Goal: Find specific page/section: Find specific page/section

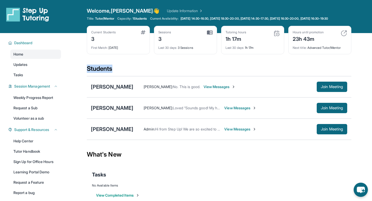
drag, startPoint x: 87, startPoint y: 72, endPoint x: 115, endPoint y: 72, distance: 28.1
click at [115, 72] on main "Current Students 3 First Match : [DATE] Sessions 3 Last 30 days : 3 Sessions Tu…" at bounding box center [219, 121] width 306 height 177
click at [115, 72] on div "Students" at bounding box center [219, 70] width 264 height 11
drag, startPoint x: 114, startPoint y: 73, endPoint x: 89, endPoint y: 73, distance: 25.1
click at [89, 73] on div "Students" at bounding box center [219, 70] width 264 height 11
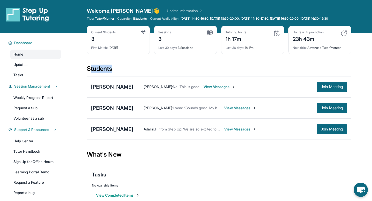
click at [89, 73] on div "Students" at bounding box center [219, 70] width 264 height 11
drag, startPoint x: 87, startPoint y: 72, endPoint x: 118, endPoint y: 73, distance: 31.3
click at [118, 73] on div "Students" at bounding box center [219, 70] width 264 height 11
drag, startPoint x: 88, startPoint y: 72, endPoint x: 115, endPoint y: 72, distance: 26.9
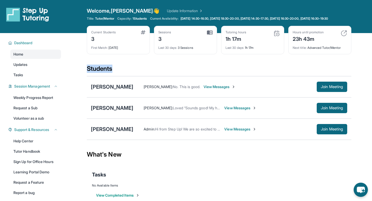
click at [115, 72] on div "Students" at bounding box center [219, 70] width 264 height 11
drag, startPoint x: 112, startPoint y: 73, endPoint x: 82, endPoint y: 70, distance: 30.1
click at [82, 70] on main "Current Students 3 First Match : [DATE] Sessions 3 Last 30 days : 3 Sessions Tu…" at bounding box center [219, 121] width 306 height 177
click at [88, 70] on div "Students" at bounding box center [219, 70] width 264 height 11
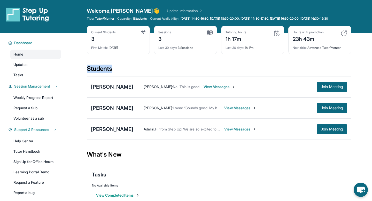
drag, startPoint x: 87, startPoint y: 71, endPoint x: 118, endPoint y: 75, distance: 31.2
click at [118, 75] on div "Students" at bounding box center [219, 70] width 264 height 11
click at [118, 74] on div "Students" at bounding box center [219, 70] width 264 height 11
click at [225, 71] on div "Students" at bounding box center [219, 70] width 264 height 11
drag, startPoint x: 112, startPoint y: 73, endPoint x: 83, endPoint y: 66, distance: 29.6
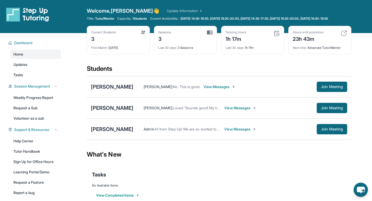
click at [83, 67] on main "Current Students 3 First Match : [DATE] Sessions 3 Last 30 days : 3 Sessions Tu…" at bounding box center [219, 121] width 306 height 177
click at [85, 72] on main "Current Students 3 First Match : [DATE] Sessions 3 Last 30 days : 3 Sessions Tu…" at bounding box center [219, 121] width 306 height 177
drag, startPoint x: 86, startPoint y: 72, endPoint x: 117, endPoint y: 72, distance: 31.0
click at [117, 72] on main "Current Students 3 First Match : [DATE] Sessions 3 Last 30 days : 3 Sessions Tu…" at bounding box center [219, 121] width 306 height 177
click at [117, 72] on div "Students" at bounding box center [219, 70] width 264 height 11
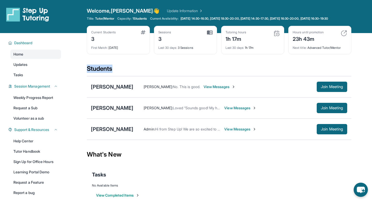
drag, startPoint x: 117, startPoint y: 72, endPoint x: 80, endPoint y: 72, distance: 36.4
click at [80, 72] on main "Current Students 3 First Match : [DATE] Sessions 3 Last 30 days : 3 Sessions Tu…" at bounding box center [219, 121] width 306 height 177
click at [80, 72] on main "Current Students 3 First Match : 3 days ago Sessions 3 Last 30 days : 3 Session…" at bounding box center [219, 121] width 306 height 177
drag, startPoint x: 119, startPoint y: 73, endPoint x: 75, endPoint y: 73, distance: 43.1
click at [75, 73] on main "Current Students 3 First Match : 3 days ago Sessions 3 Last 30 days : 3 Session…" at bounding box center [219, 121] width 306 height 177
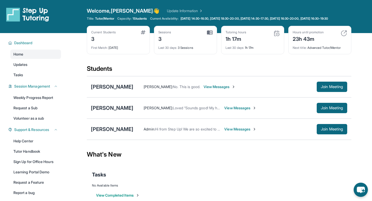
click at [109, 73] on div "Students" at bounding box center [219, 70] width 264 height 11
drag, startPoint x: 114, startPoint y: 72, endPoint x: 87, endPoint y: 71, distance: 26.9
click at [87, 71] on div "Students" at bounding box center [219, 70] width 264 height 11
click at [108, 74] on div "Students" at bounding box center [219, 70] width 264 height 11
click at [116, 74] on div "Students" at bounding box center [219, 70] width 264 height 11
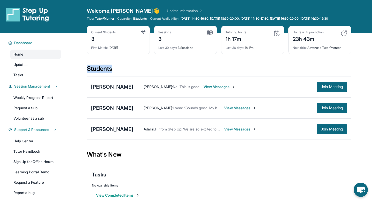
drag, startPoint x: 113, startPoint y: 73, endPoint x: 81, endPoint y: 72, distance: 32.0
click at [81, 72] on main "Current Students 3 First Match : 3 days ago Sessions 3 Last 30 days : 3 Session…" at bounding box center [219, 121] width 306 height 177
click at [88, 72] on div "Students" at bounding box center [219, 70] width 264 height 11
drag, startPoint x: 88, startPoint y: 72, endPoint x: 132, endPoint y: 75, distance: 44.3
click at [132, 75] on div "Students" at bounding box center [219, 70] width 264 height 11
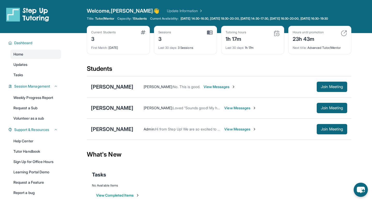
click at [136, 76] on div "Students" at bounding box center [219, 70] width 264 height 11
drag, startPoint x: 115, startPoint y: 73, endPoint x: 91, endPoint y: 72, distance: 23.5
click at [91, 72] on div "Students" at bounding box center [219, 70] width 264 height 11
click at [93, 72] on div "Students" at bounding box center [219, 70] width 264 height 11
click at [98, 71] on div "Students" at bounding box center [219, 70] width 264 height 11
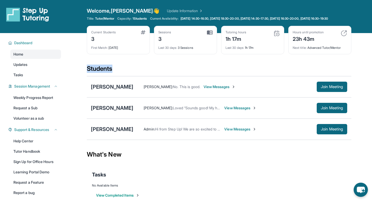
click at [98, 71] on div "Students" at bounding box center [219, 70] width 264 height 11
click at [123, 73] on div "Students" at bounding box center [219, 70] width 264 height 11
click at [102, 74] on div "Students" at bounding box center [219, 70] width 264 height 11
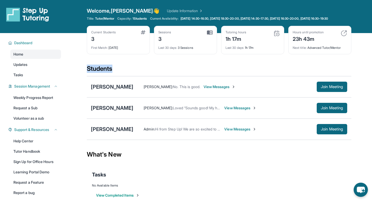
click at [116, 75] on div "Students" at bounding box center [219, 70] width 264 height 11
click at [105, 72] on div "Students" at bounding box center [219, 70] width 264 height 11
click at [114, 72] on div "Students" at bounding box center [219, 70] width 264 height 11
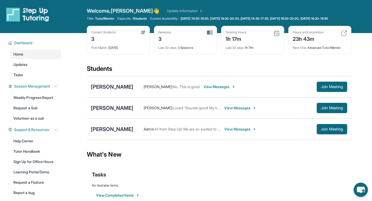
click at [107, 72] on div "Students" at bounding box center [219, 70] width 264 height 11
click at [114, 72] on div "Students" at bounding box center [219, 70] width 264 height 11
click at [104, 72] on div "Students" at bounding box center [219, 70] width 264 height 11
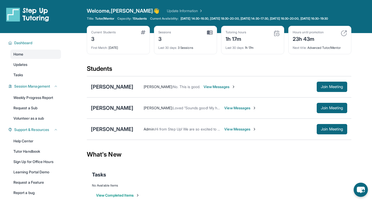
click at [121, 73] on div "Students" at bounding box center [219, 70] width 264 height 11
click at [108, 74] on div "Students" at bounding box center [219, 70] width 264 height 11
click at [117, 73] on div "Students" at bounding box center [219, 70] width 264 height 11
